Goal: Task Accomplishment & Management: Manage account settings

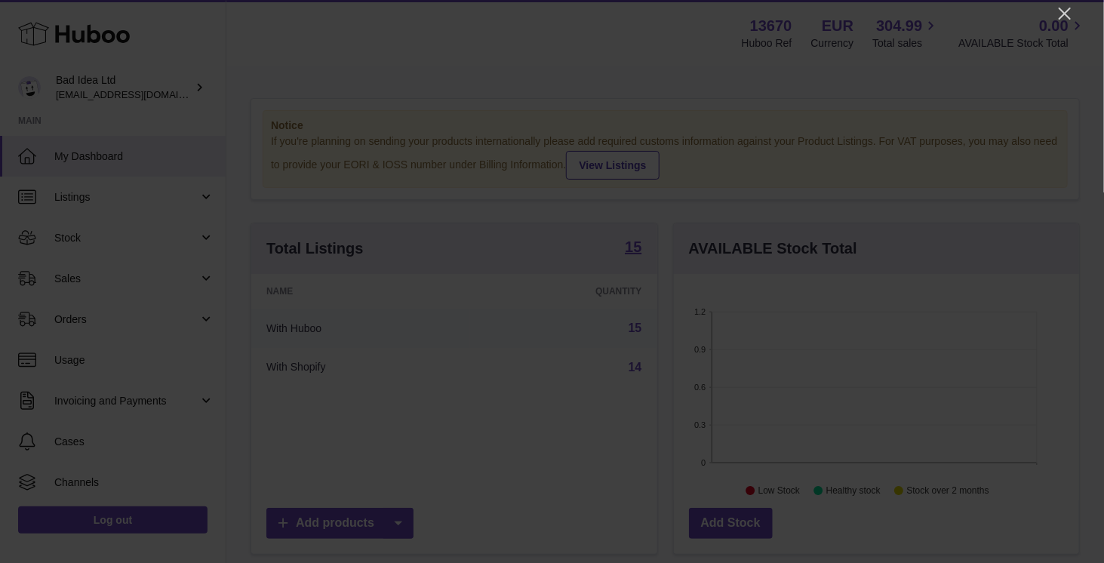
scroll to position [235, 406]
click at [1062, 11] on icon "Close" at bounding box center [1065, 14] width 12 height 12
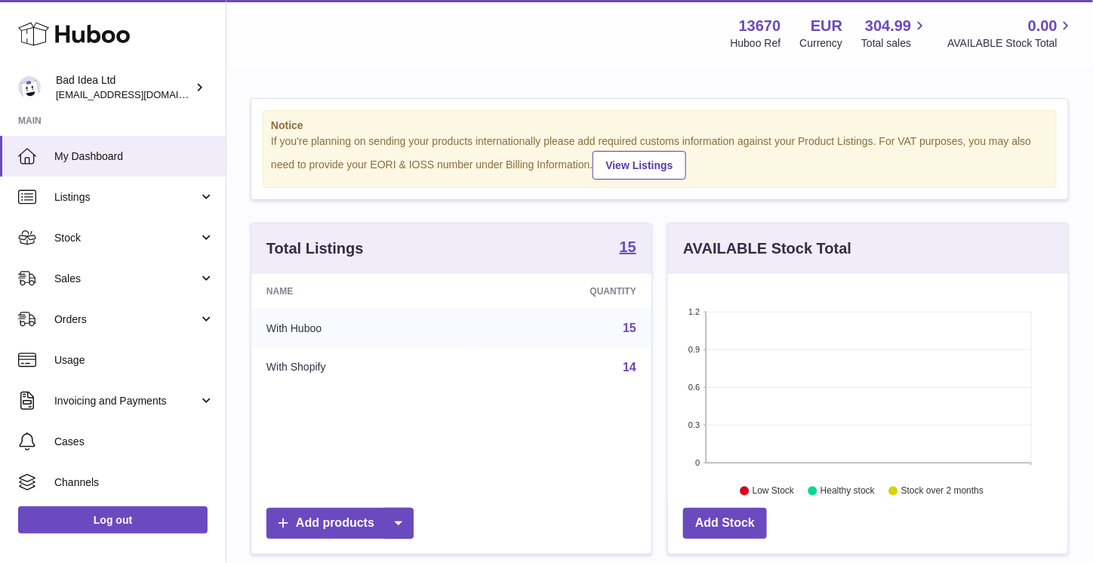
scroll to position [754336, 754170]
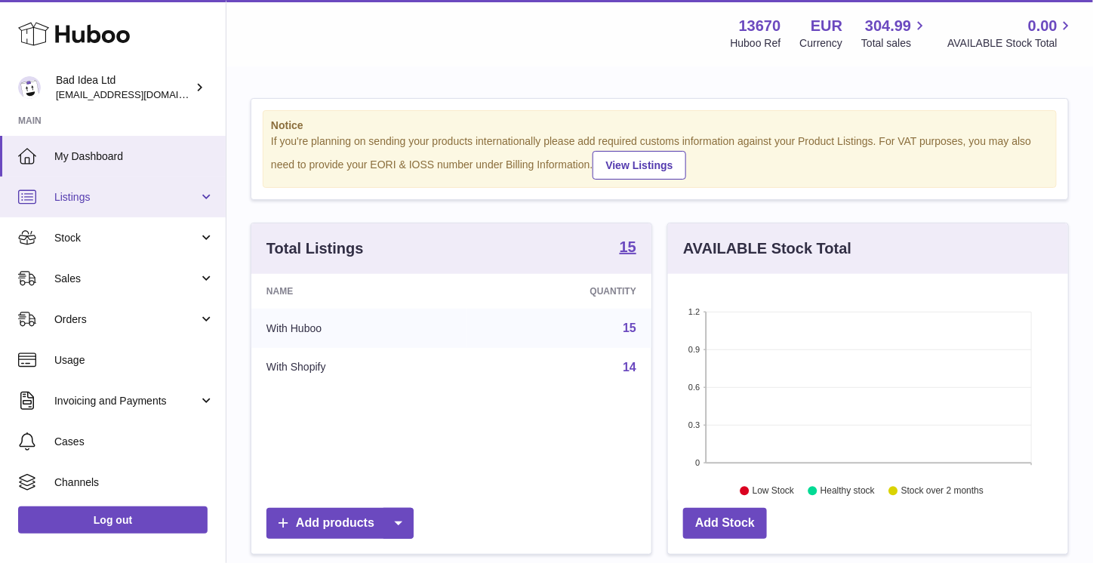
click at [103, 192] on span "Listings" at bounding box center [126, 197] width 144 height 14
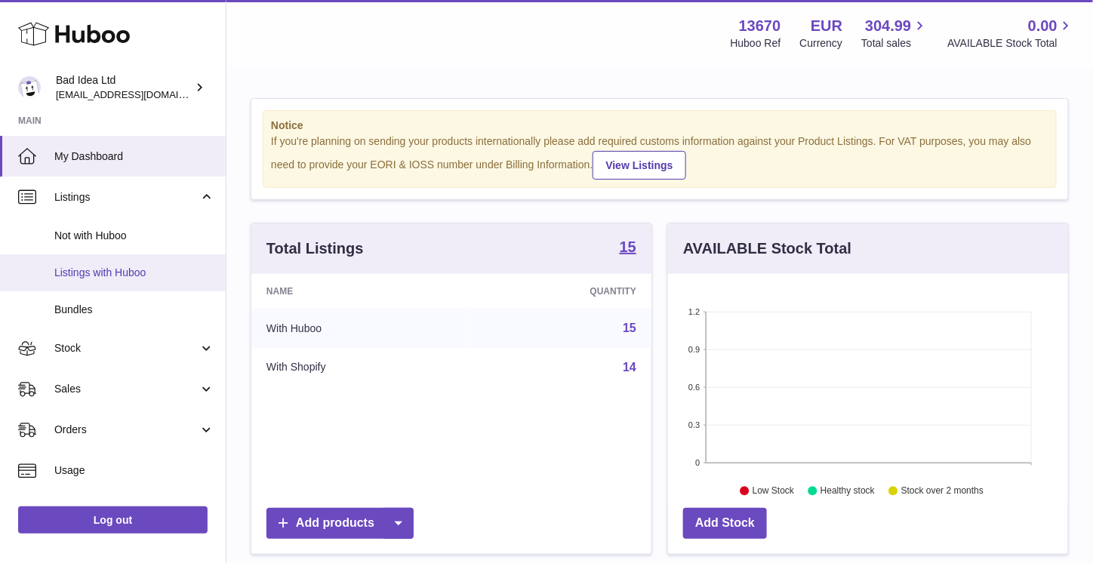
click at [95, 274] on span "Listings with Huboo" at bounding box center [134, 273] width 160 height 14
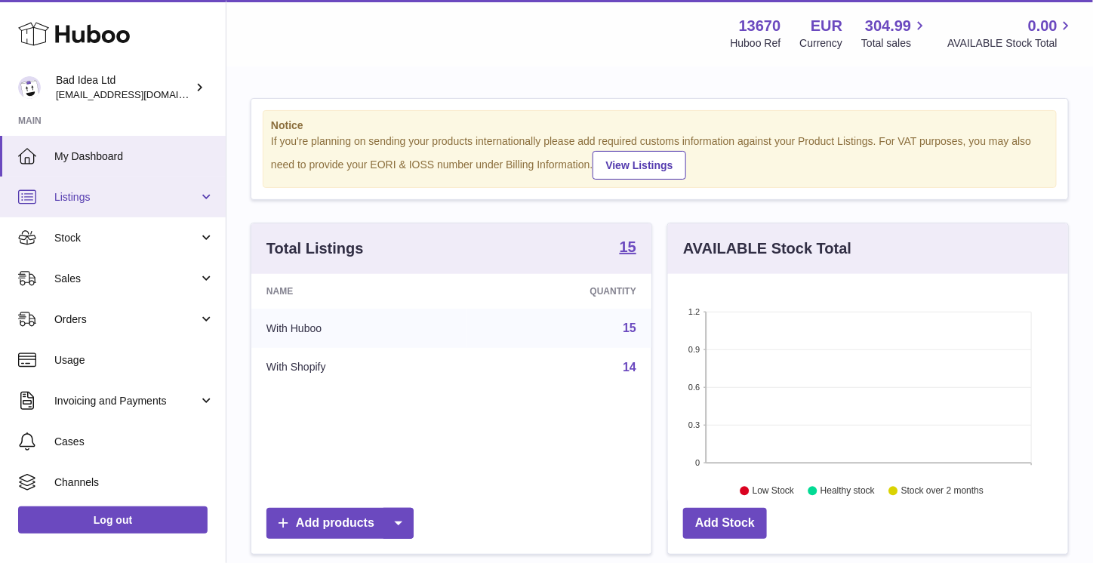
scroll to position [235, 400]
click at [96, 199] on span "Listings" at bounding box center [126, 197] width 144 height 14
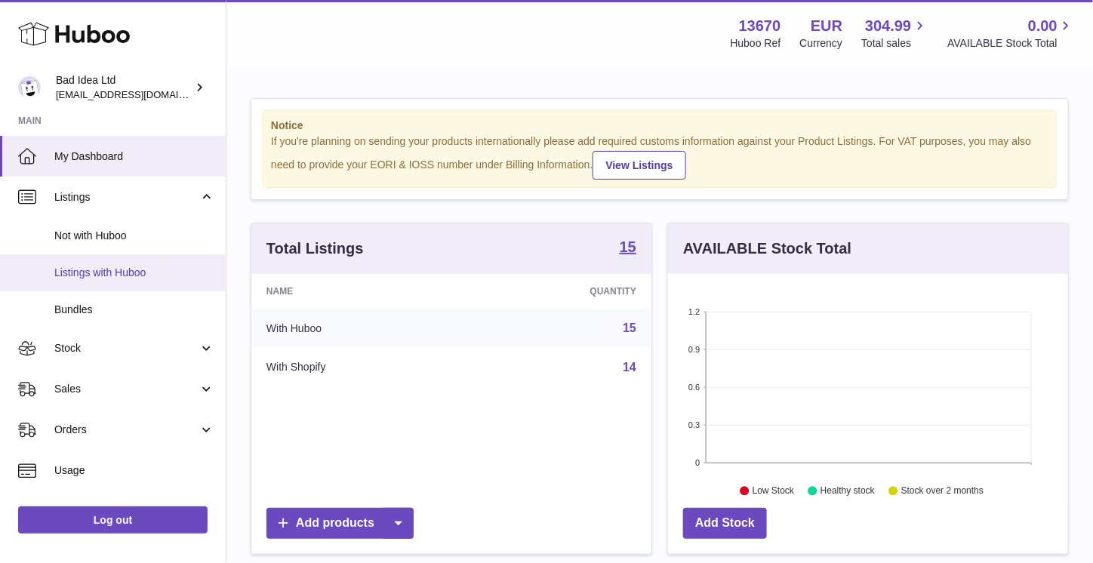
click at [107, 275] on span "Listings with Huboo" at bounding box center [134, 273] width 160 height 14
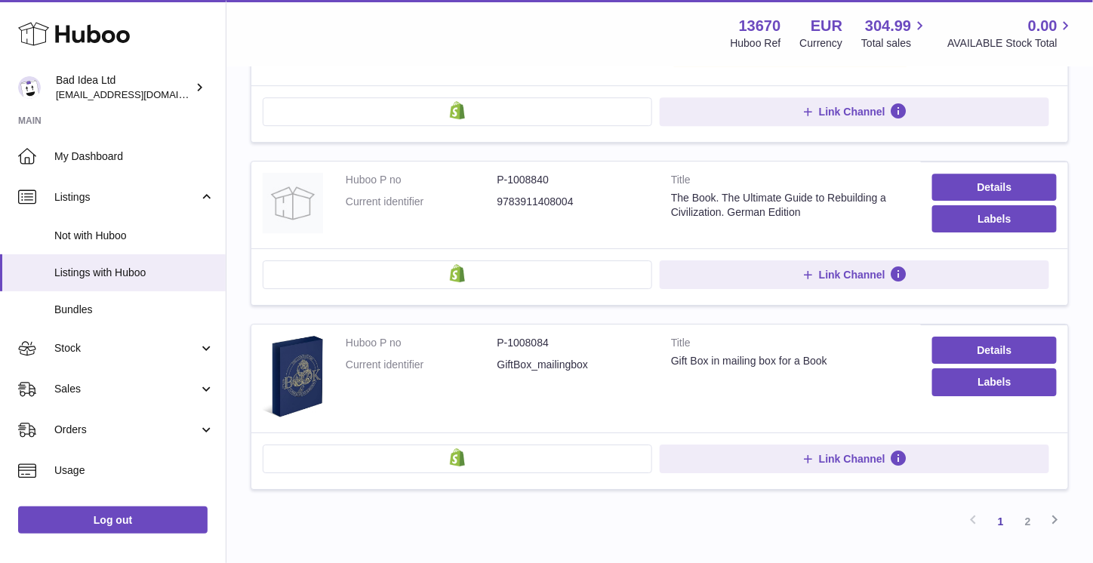
scroll to position [1509, 0]
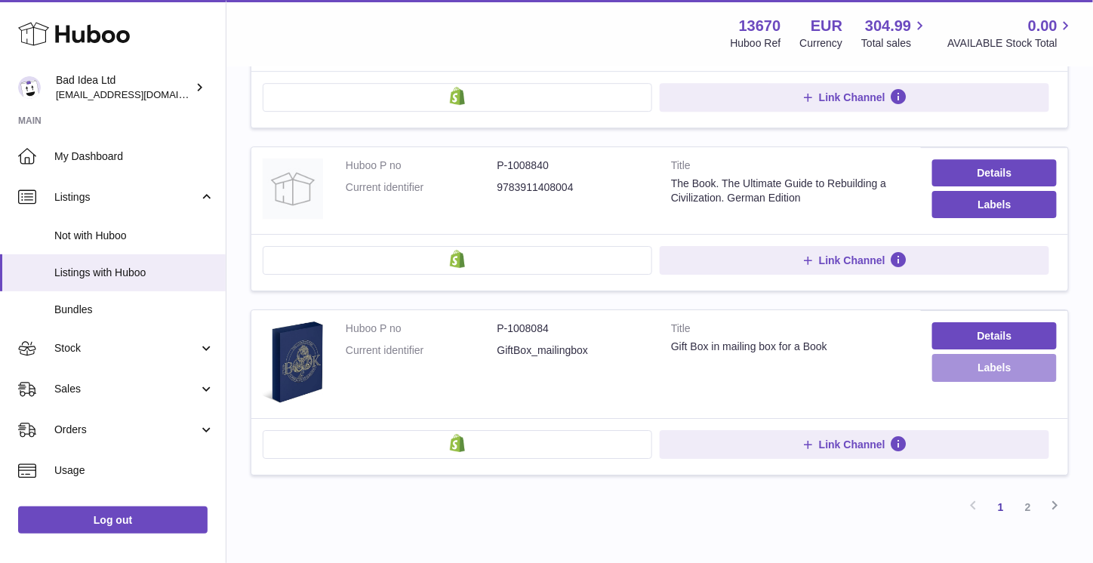
click at [942, 355] on button "Labels" at bounding box center [994, 367] width 125 height 27
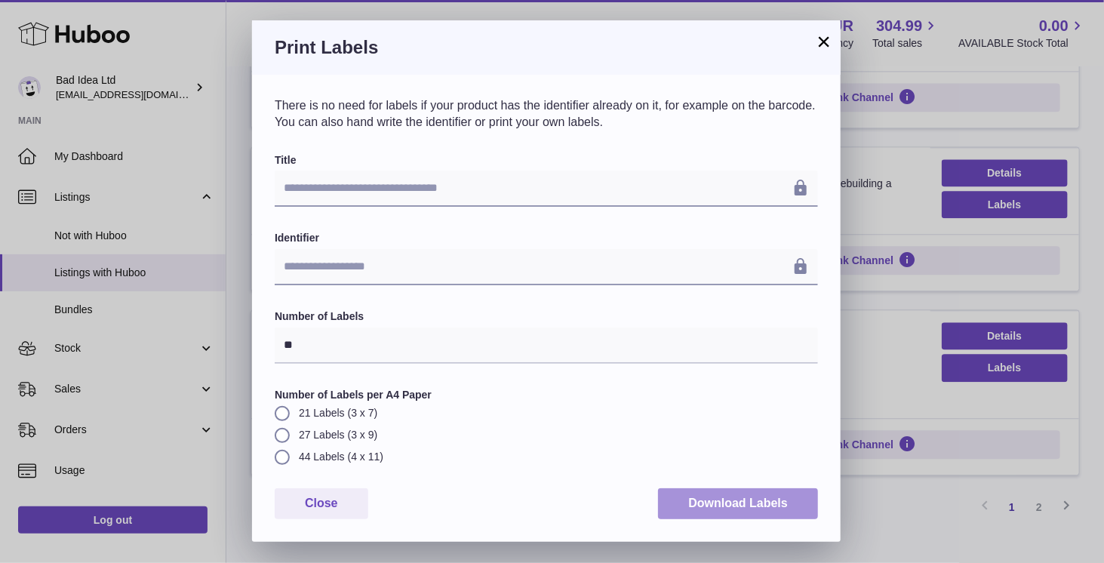
click at [694, 498] on button "Download Labels" at bounding box center [738, 503] width 160 height 31
click at [820, 40] on button "×" at bounding box center [824, 41] width 18 height 18
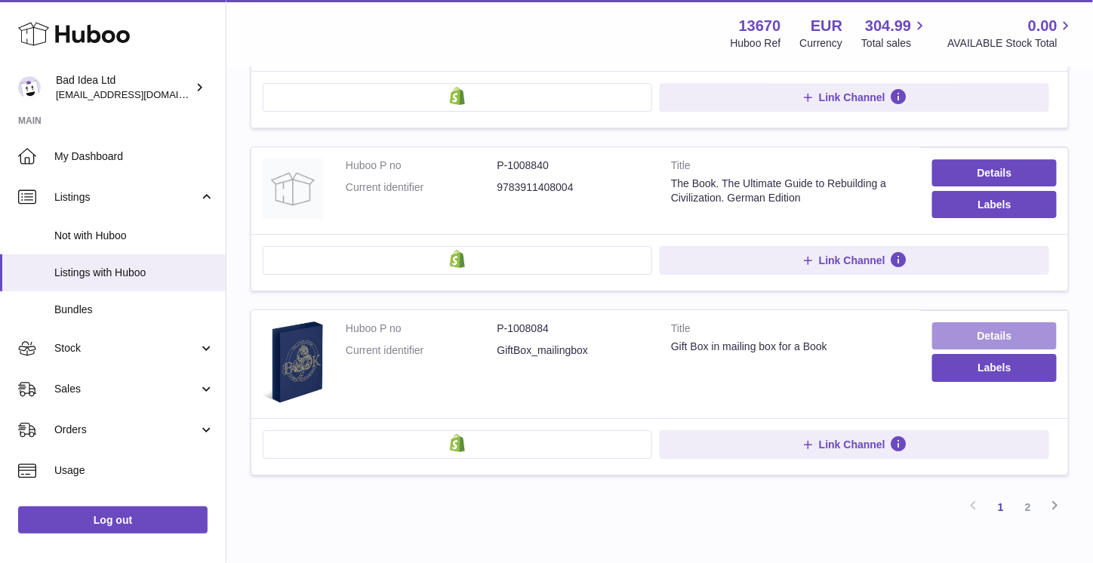
click at [961, 322] on link "Details" at bounding box center [994, 335] width 125 height 27
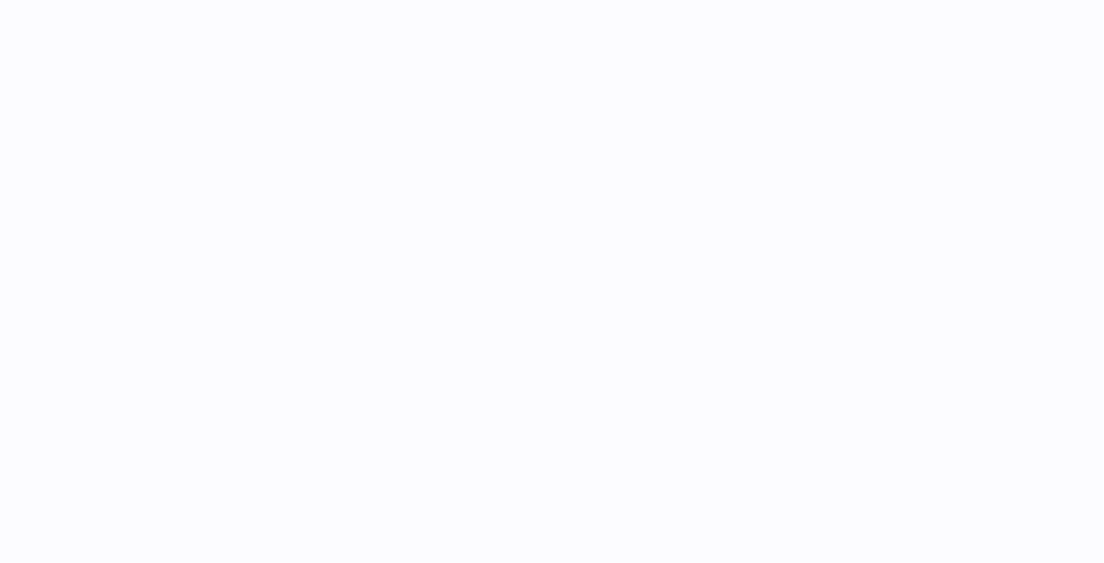
select select
select select "**"
select select "****"
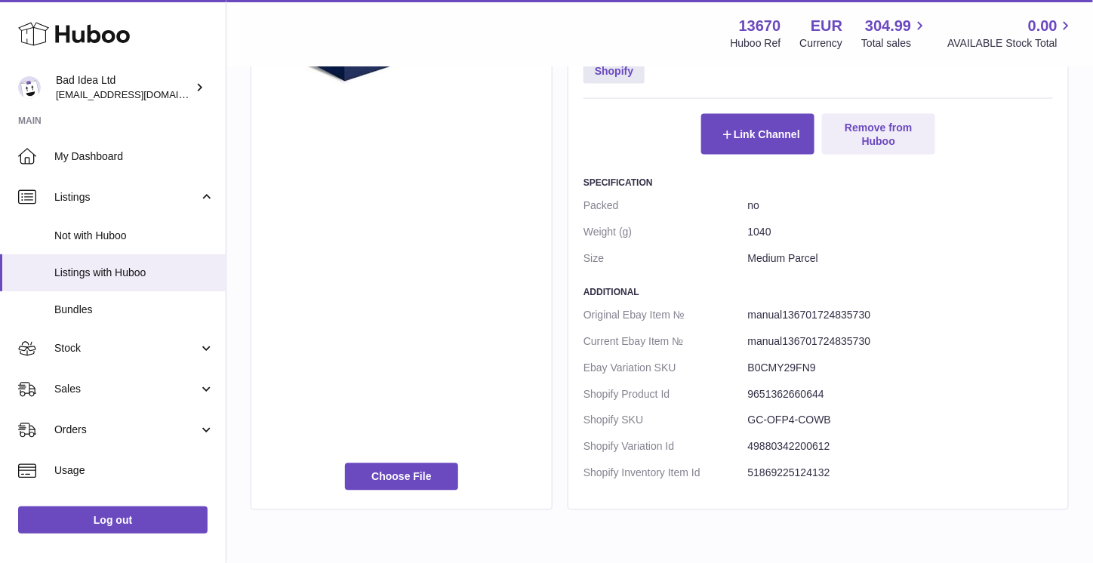
scroll to position [830, 0]
